Goal: Information Seeking & Learning: Learn about a topic

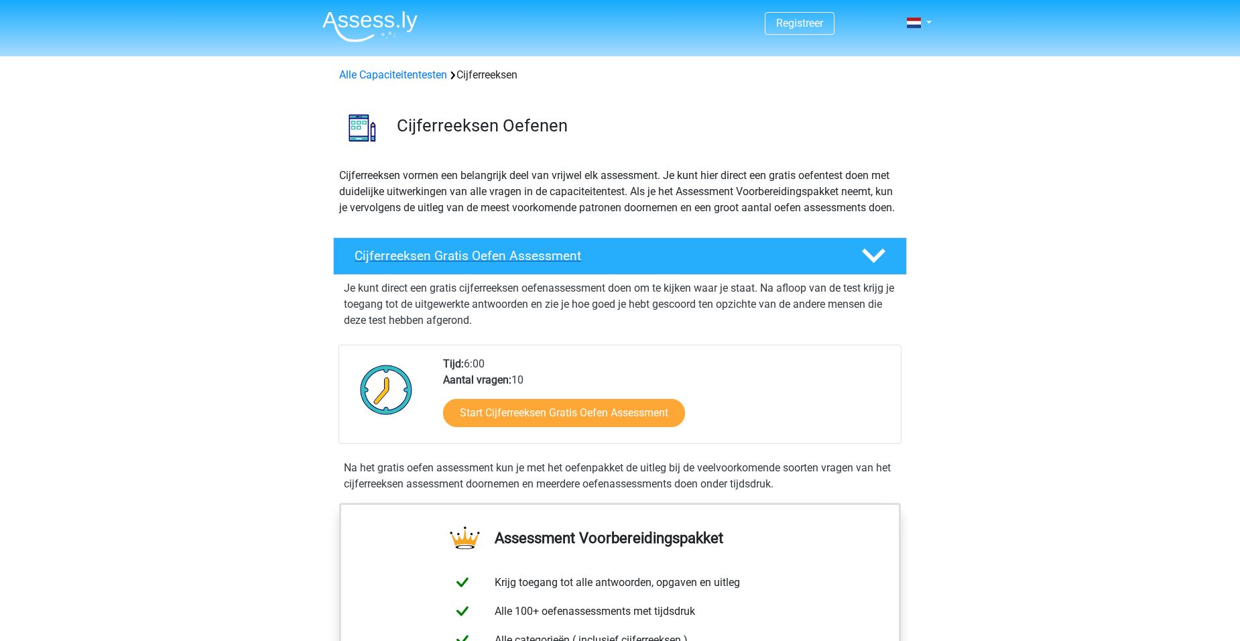
click at [542, 263] on h4 "Cijferreeksen Gratis Oefen Assessment" at bounding box center [597, 255] width 485 height 15
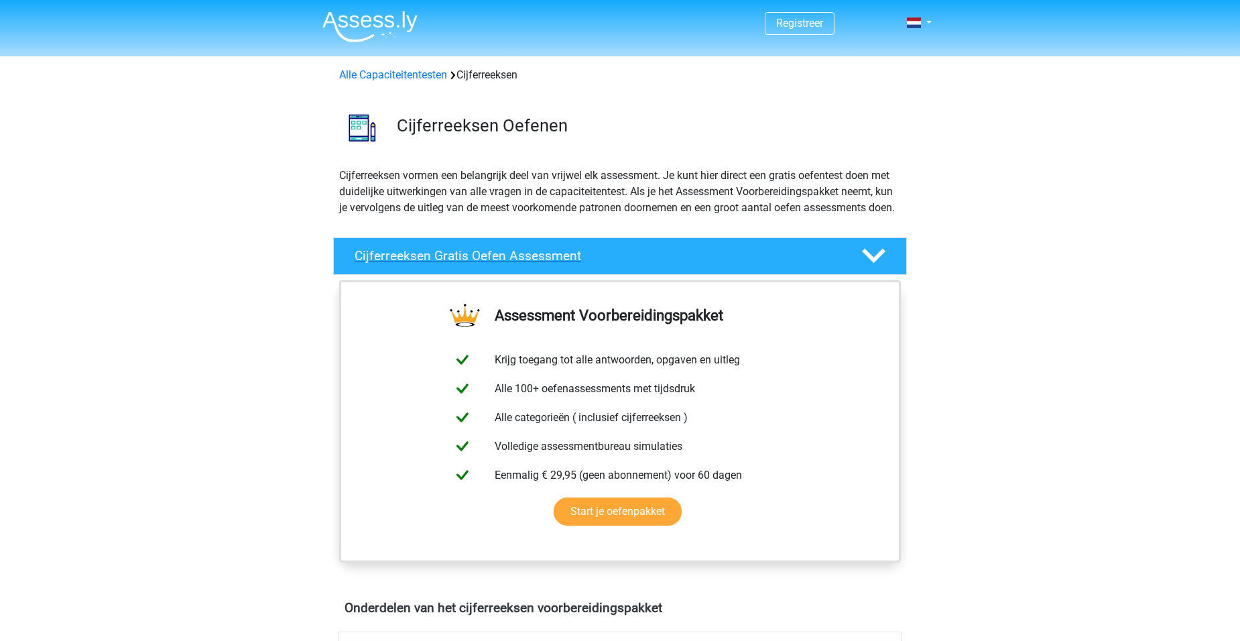
click at [875, 267] on icon at bounding box center [873, 255] width 23 height 23
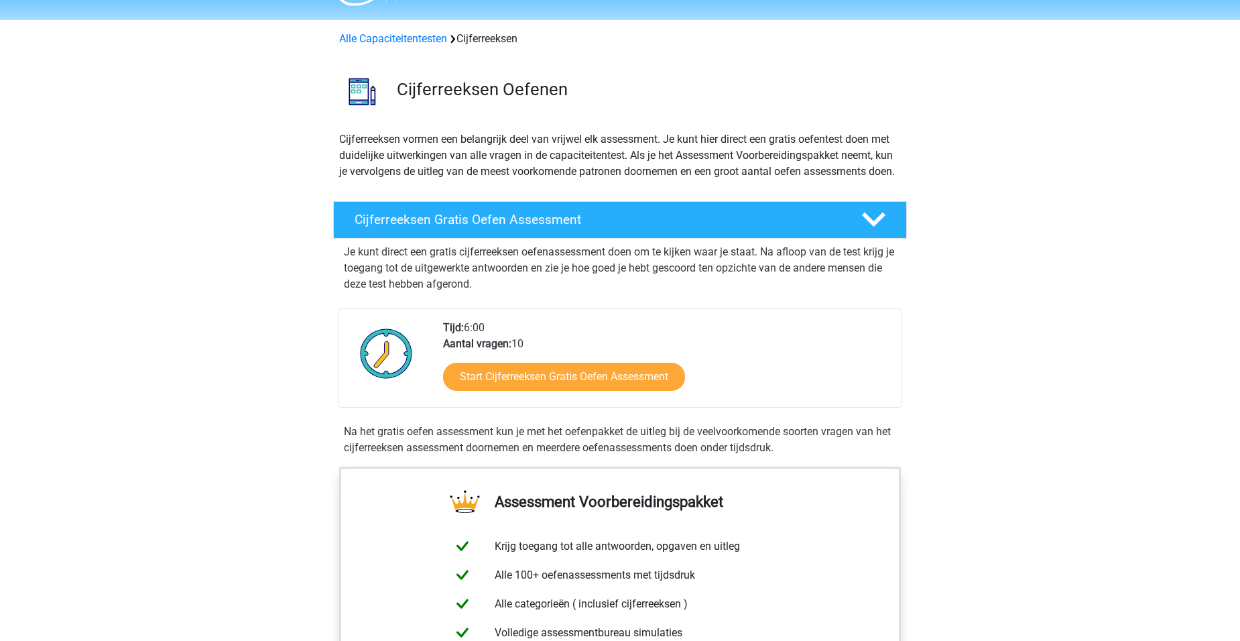
scroll to position [134, 0]
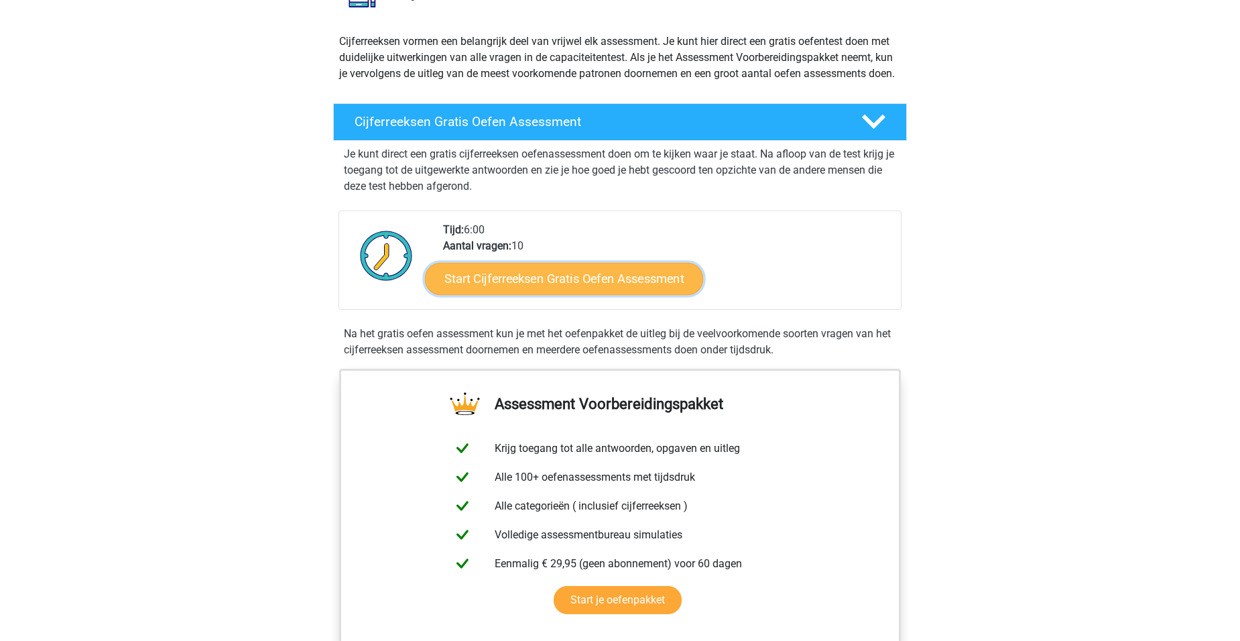
click at [574, 294] on link "Start Cijferreeksen Gratis Oefen Assessment" at bounding box center [564, 278] width 278 height 32
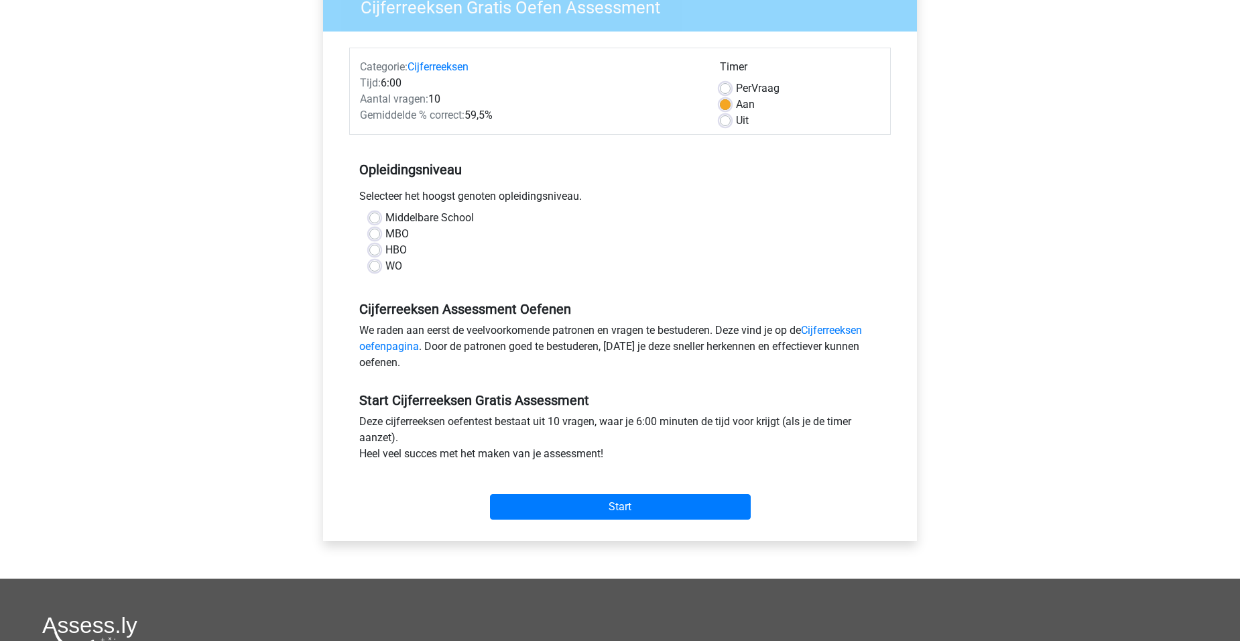
scroll to position [134, 0]
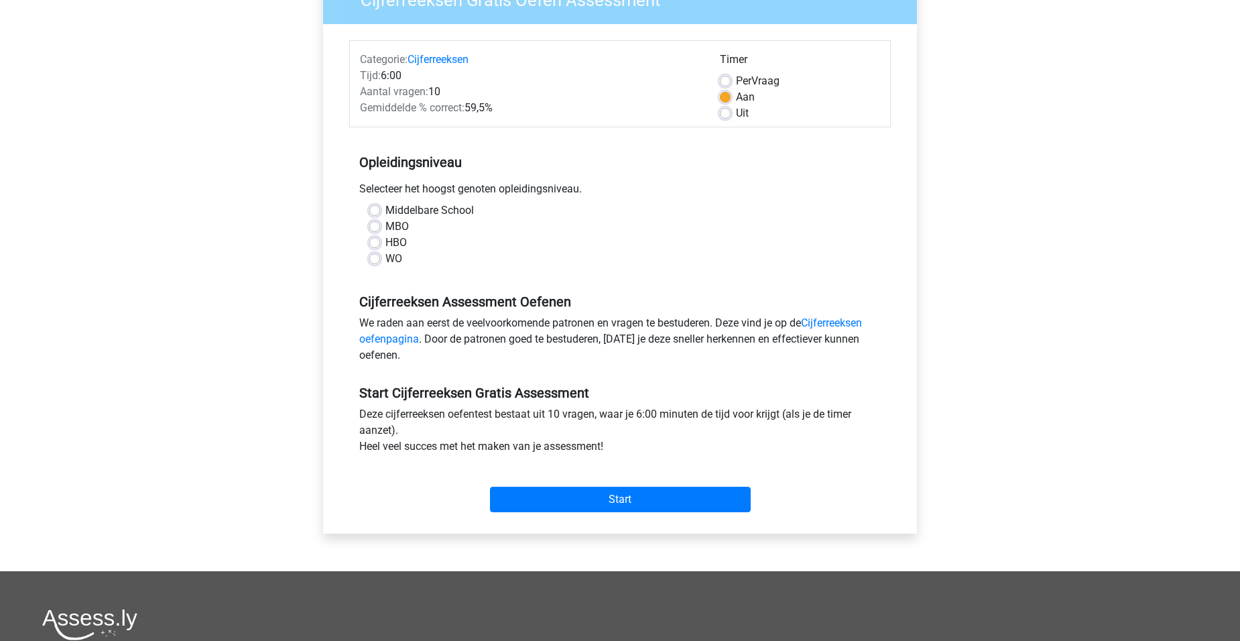
click at [385, 257] on label "WO" at bounding box center [393, 259] width 17 height 16
click at [375, 257] on input "WO" at bounding box center [374, 257] width 11 height 13
radio input "true"
click at [385, 228] on label "MBO" at bounding box center [396, 226] width 23 height 16
click at [374, 228] on input "MBO" at bounding box center [374, 224] width 11 height 13
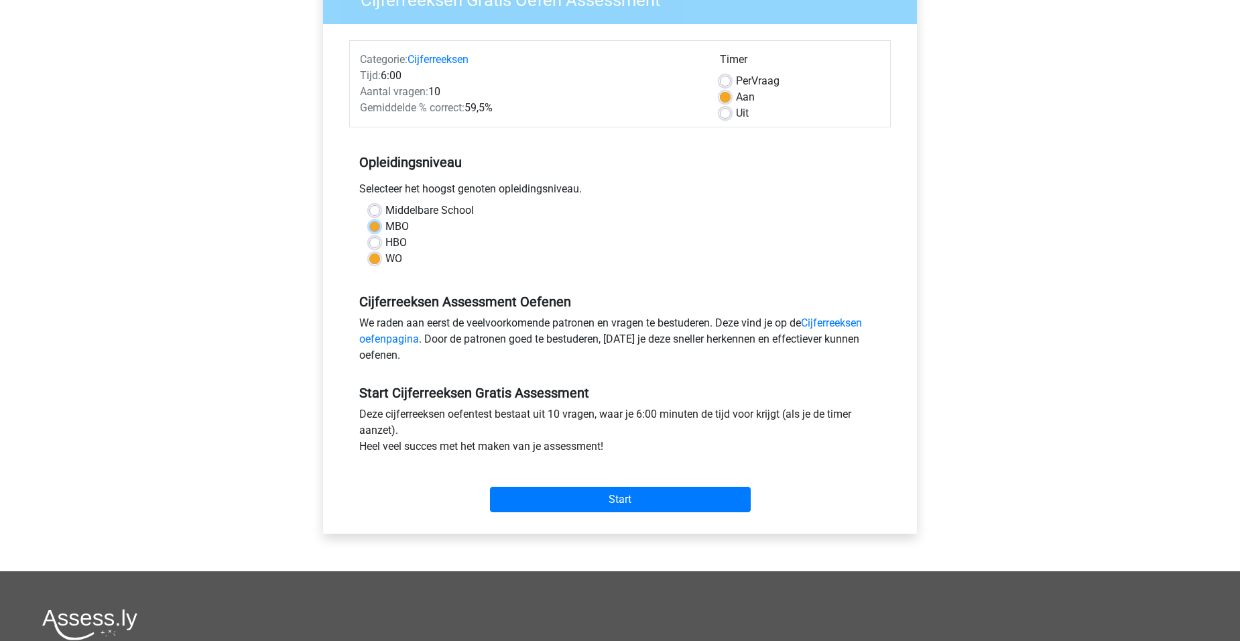
radio input "true"
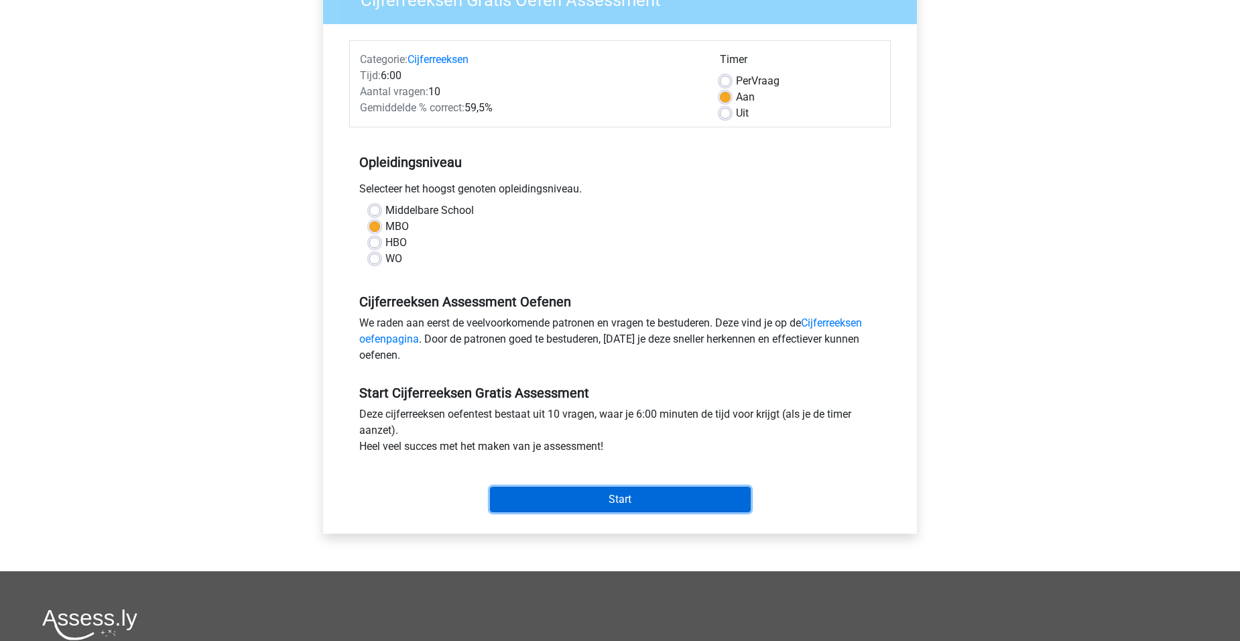
click at [613, 497] on input "Start" at bounding box center [620, 499] width 261 height 25
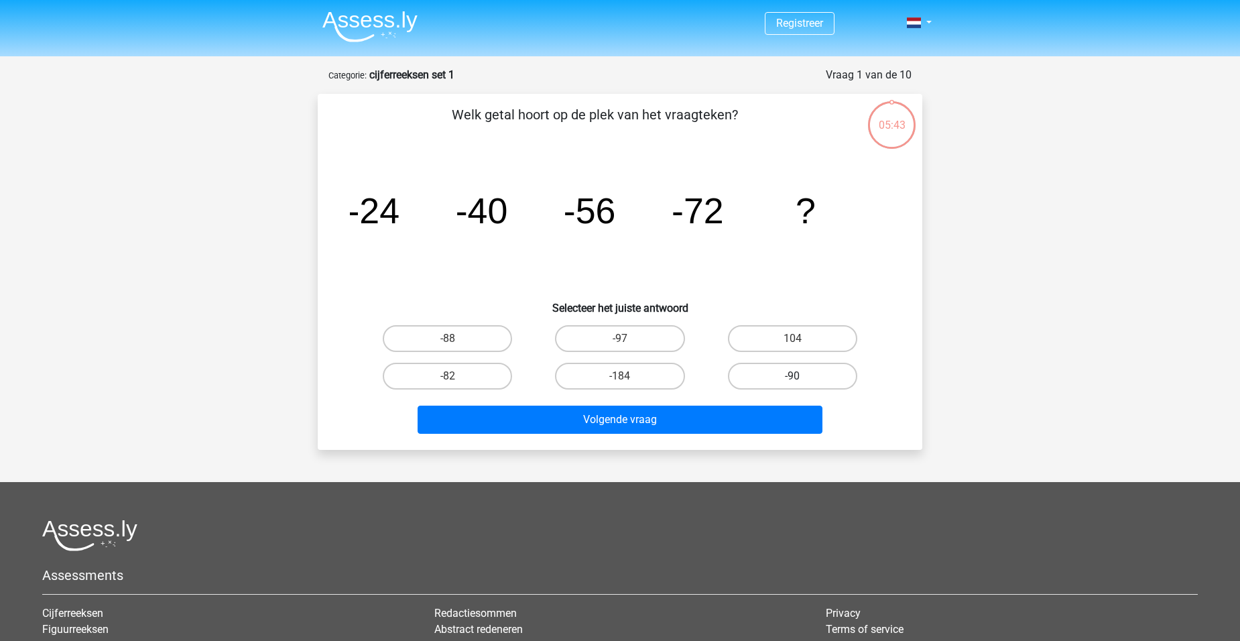
click at [802, 373] on label "-90" at bounding box center [792, 376] width 129 height 27
click at [801, 376] on input "-90" at bounding box center [796, 380] width 9 height 9
radio input "true"
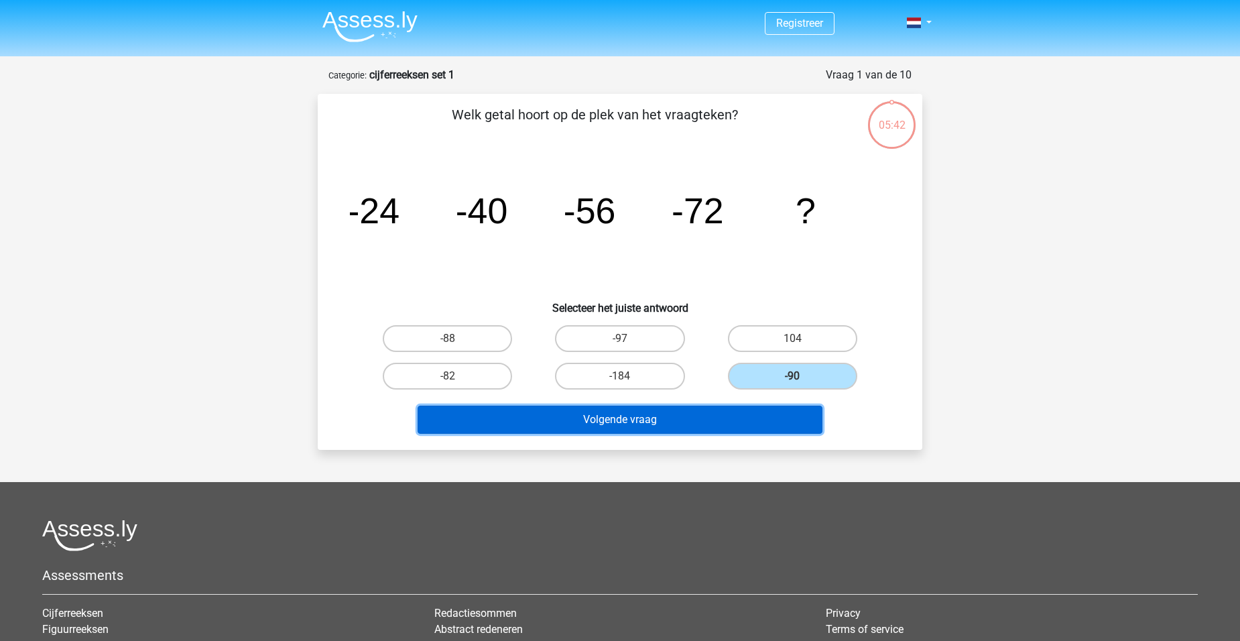
click at [623, 418] on button "Volgende vraag" at bounding box center [620, 419] width 405 height 28
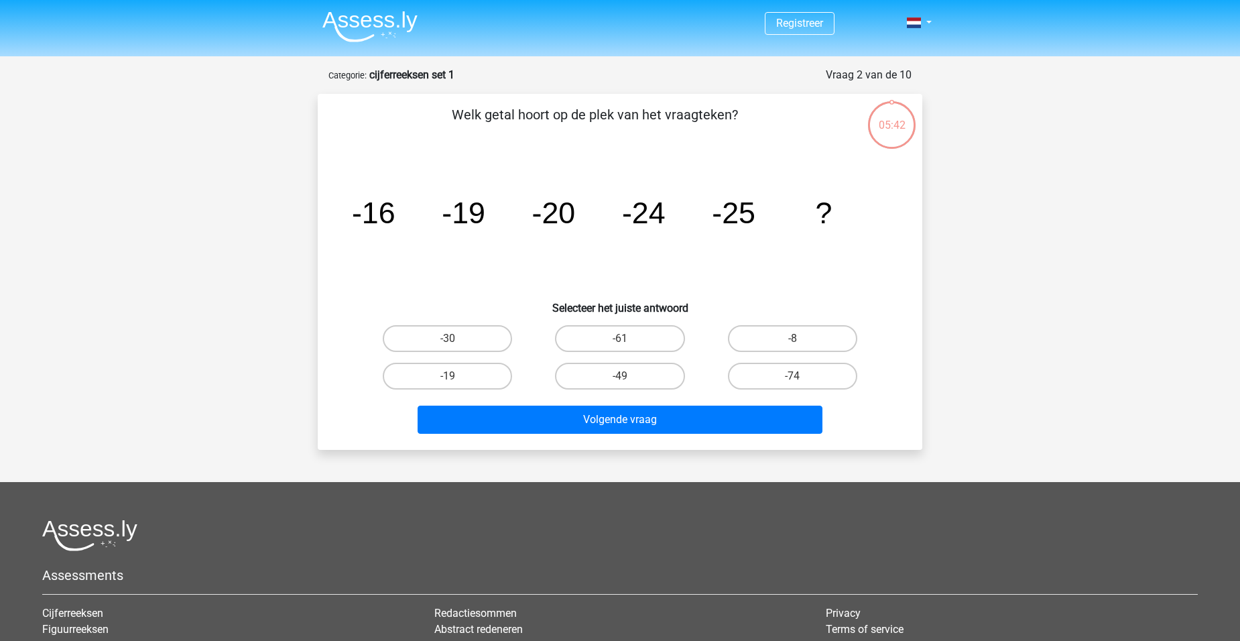
scroll to position [67, 0]
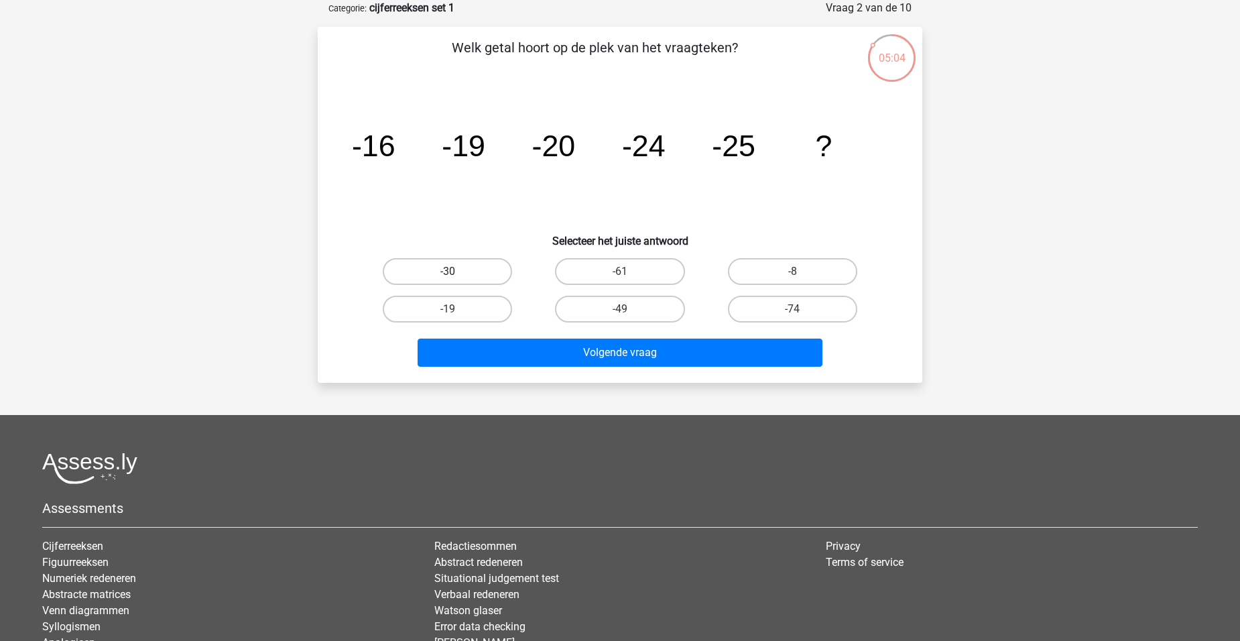
click at [480, 272] on label "-30" at bounding box center [447, 271] width 129 height 27
click at [456, 272] on input "-30" at bounding box center [452, 275] width 9 height 9
radio input "true"
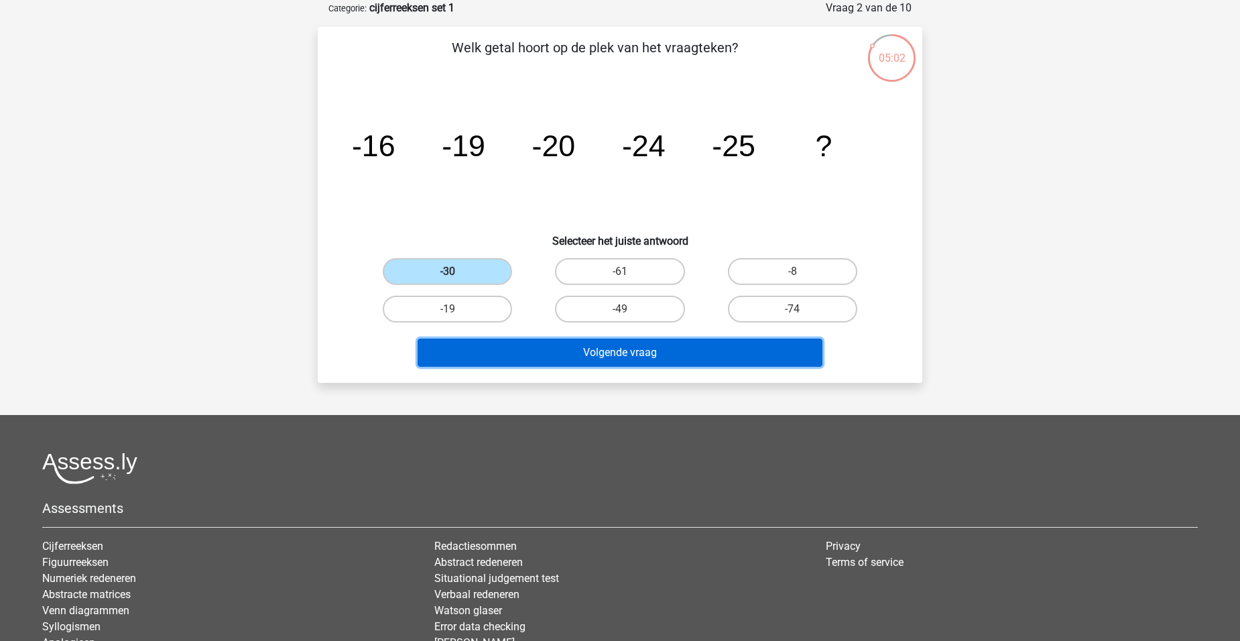
click at [615, 353] on button "Volgende vraag" at bounding box center [620, 352] width 405 height 28
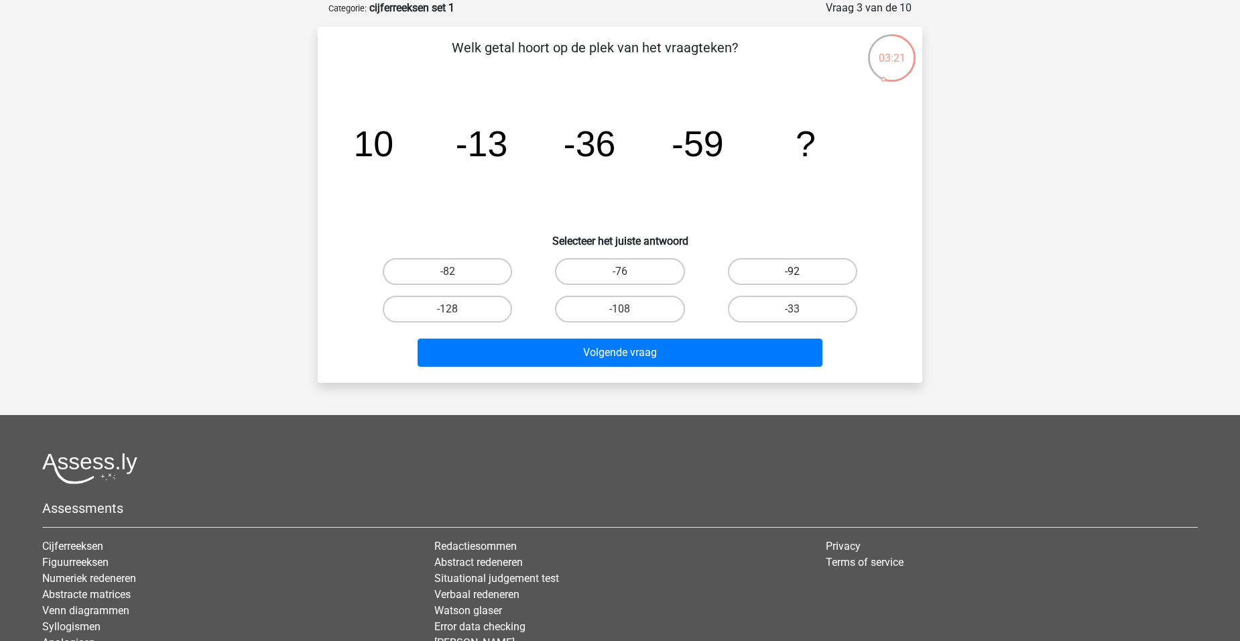
click at [822, 267] on label "-92" at bounding box center [792, 271] width 129 height 27
click at [801, 271] on input "-92" at bounding box center [796, 275] width 9 height 9
radio input "true"
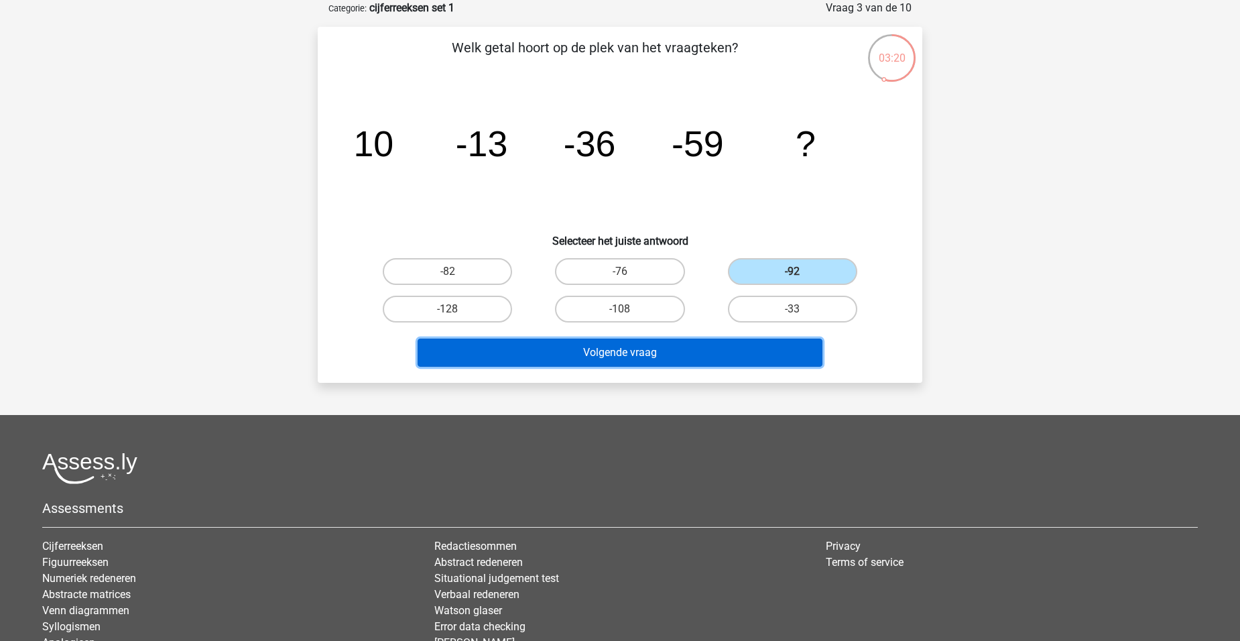
click at [621, 356] on button "Volgende vraag" at bounding box center [620, 352] width 405 height 28
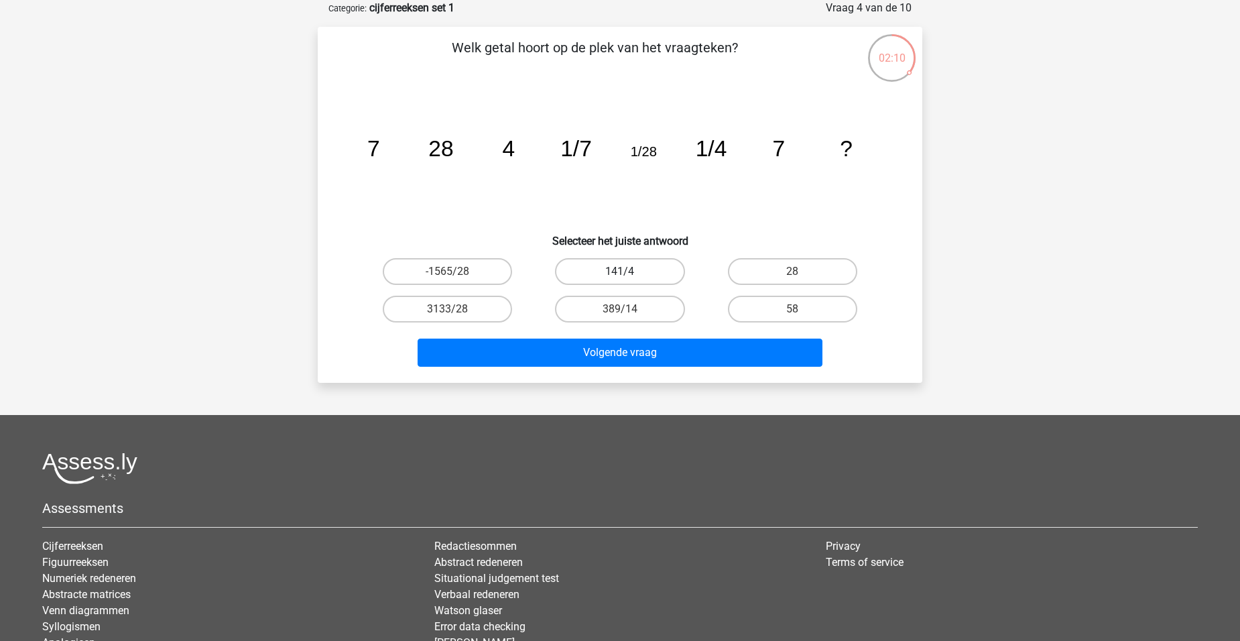
click at [635, 269] on label "141/4" at bounding box center [619, 271] width 129 height 27
click at [629, 271] on input "141/4" at bounding box center [624, 275] width 9 height 9
radio input "true"
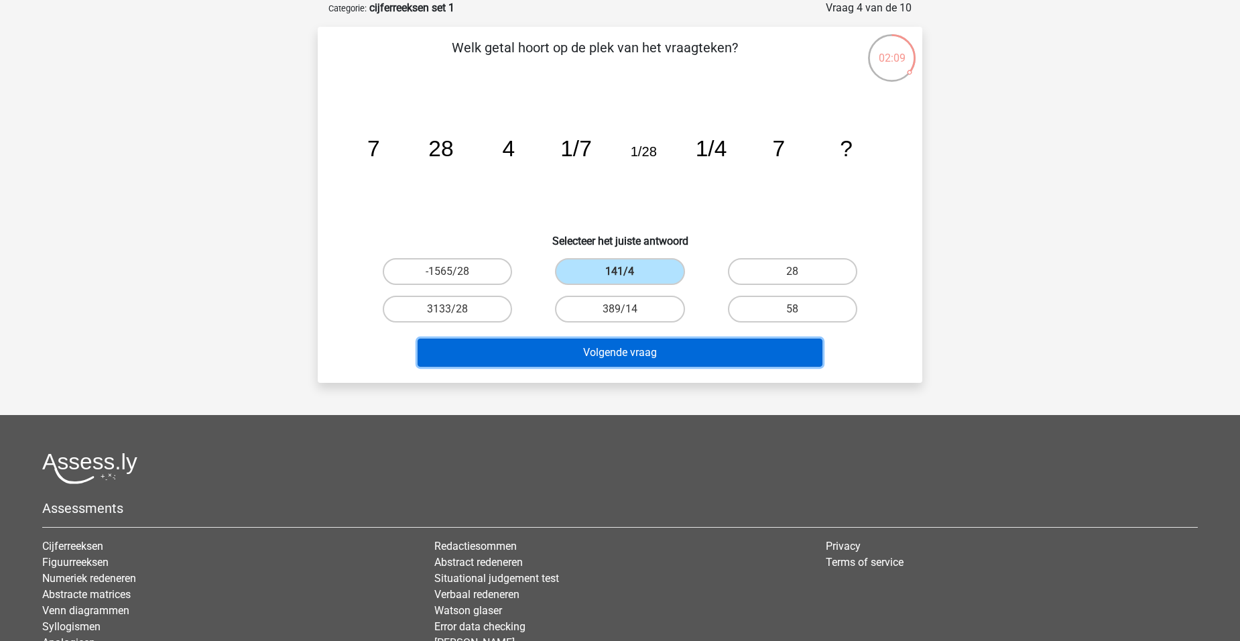
click at [631, 346] on button "Volgende vraag" at bounding box center [620, 352] width 405 height 28
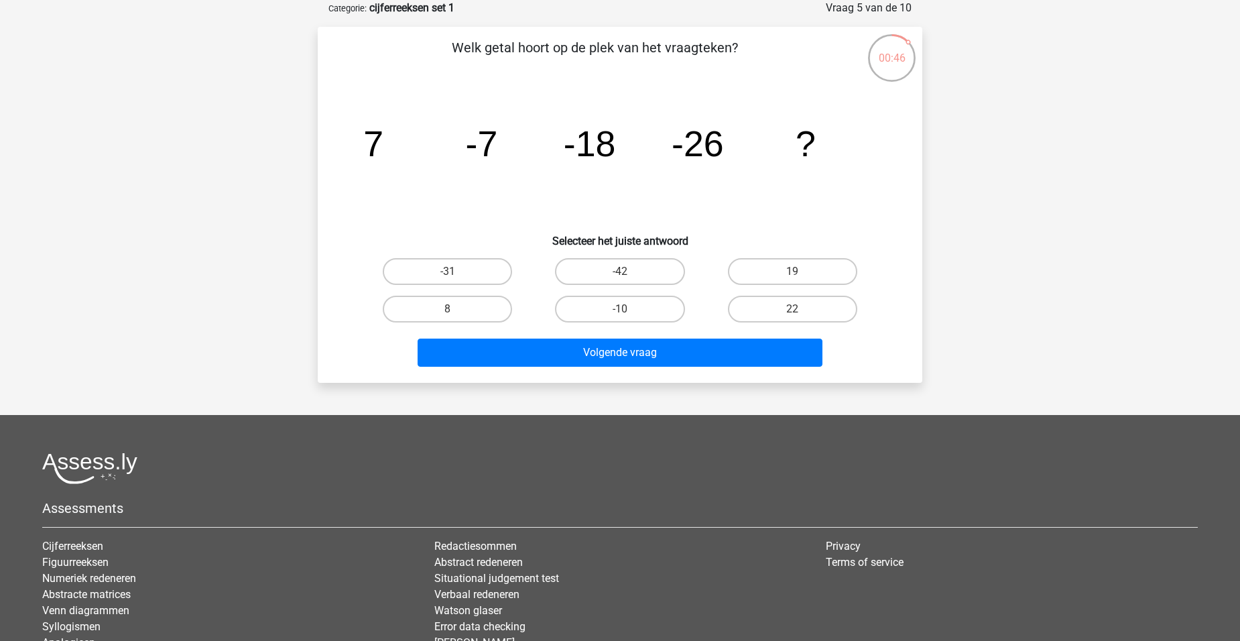
drag, startPoint x: 460, startPoint y: 276, endPoint x: 491, endPoint y: 324, distance: 57.6
click at [460, 280] on label "-31" at bounding box center [447, 271] width 129 height 27
click at [456, 280] on input "-31" at bounding box center [452, 275] width 9 height 9
radio input "true"
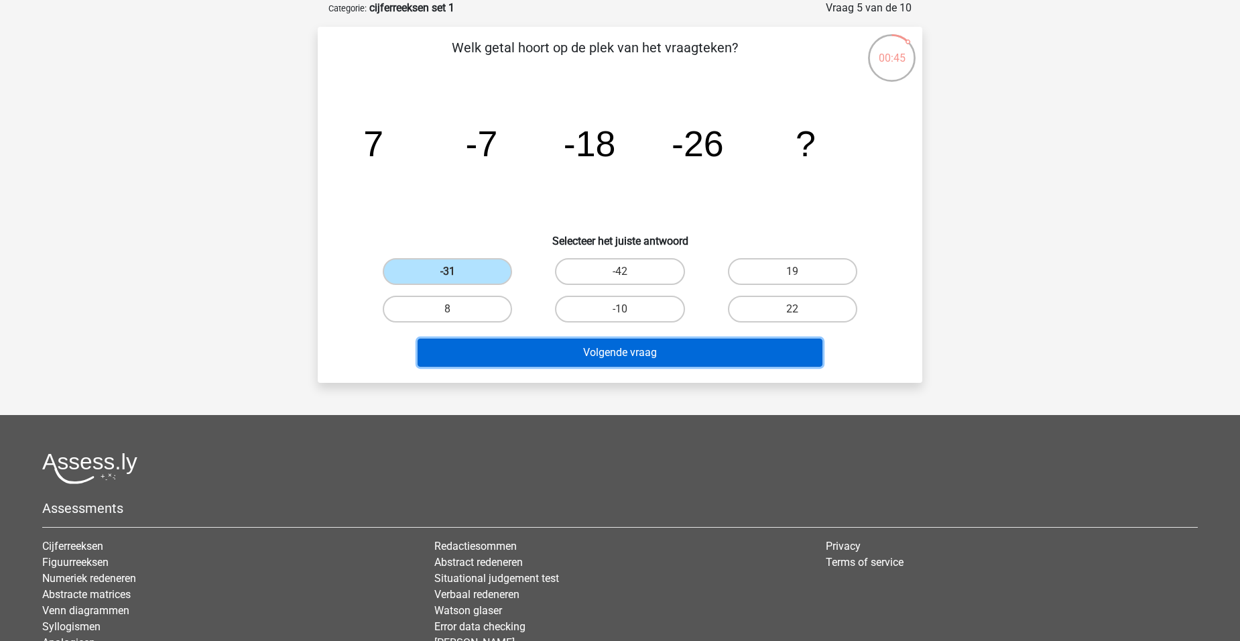
click at [604, 350] on button "Volgende vraag" at bounding box center [620, 352] width 405 height 28
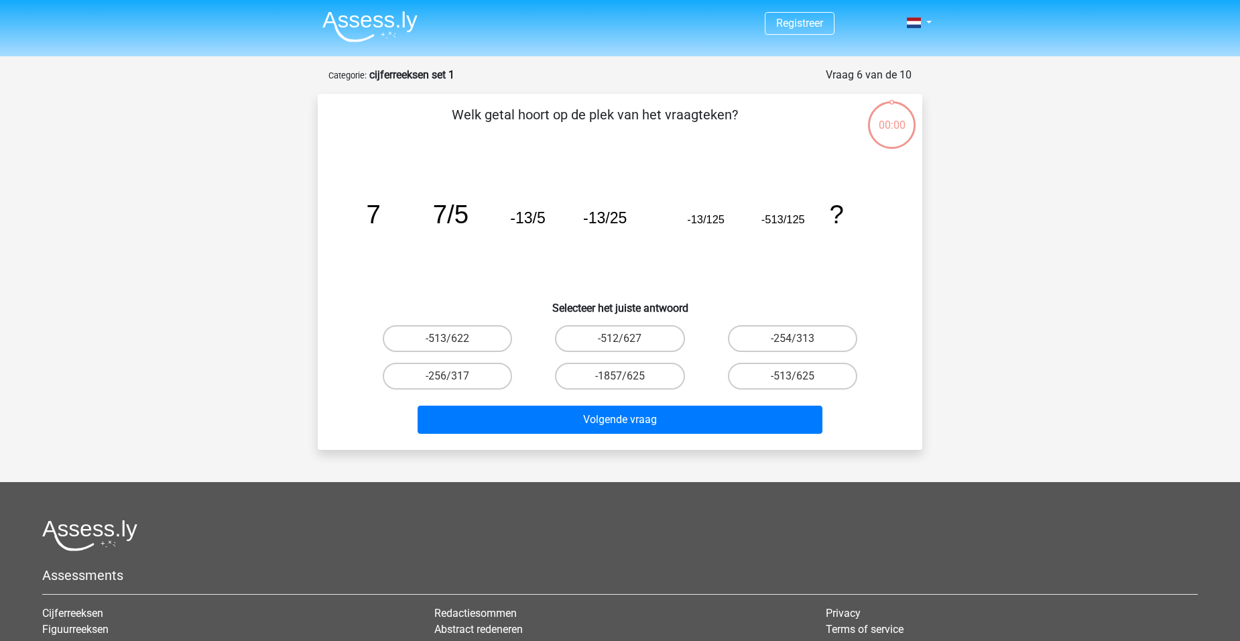
scroll to position [67, 0]
